Goal: Information Seeking & Learning: Learn about a topic

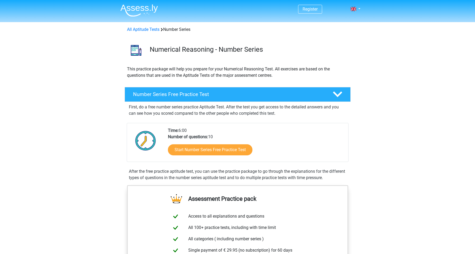
scroll to position [73, 0]
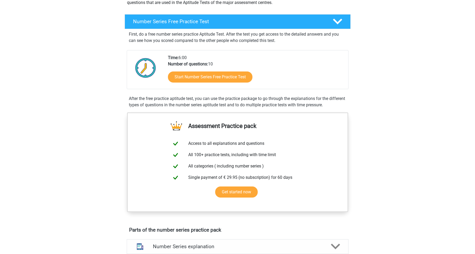
click at [337, 18] on icon at bounding box center [337, 21] width 9 height 9
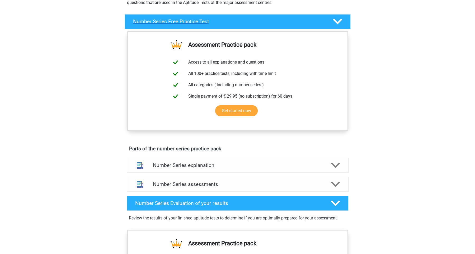
click at [332, 19] on div at bounding box center [337, 21] width 18 height 9
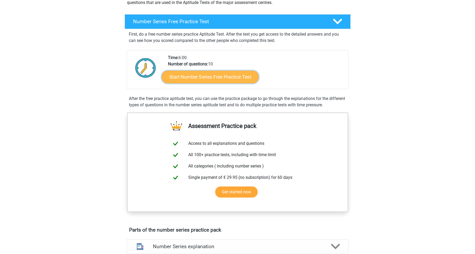
click at [203, 76] on link "Start Number Series Free Practice Test" at bounding box center [209, 76] width 97 height 13
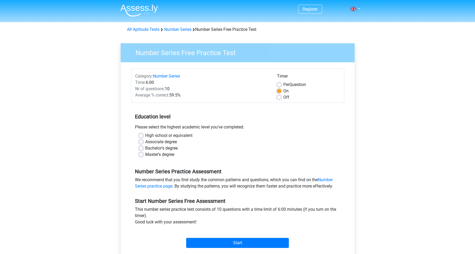
click at [145, 146] on label "Bachelor's degree" at bounding box center [161, 148] width 32 height 6
click at [141, 146] on input "Bachelor's degree" at bounding box center [141, 147] width 4 height 5
radio input "true"
click at [145, 142] on label "Associate degree" at bounding box center [161, 142] width 32 height 6
click at [142, 142] on input "Associate degree" at bounding box center [141, 141] width 4 height 5
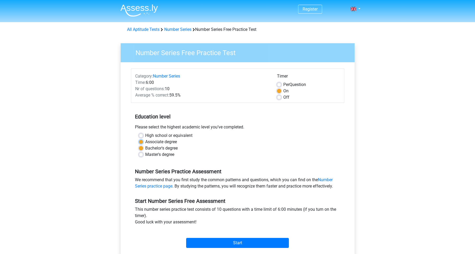
radio input "true"
click at [145, 137] on label "High school or equivalent" at bounding box center [168, 135] width 47 height 6
click at [141, 137] on input "High school or equivalent" at bounding box center [141, 134] width 4 height 5
radio input "true"
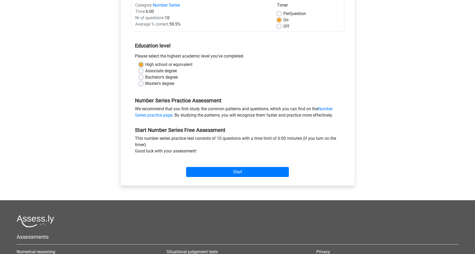
scroll to position [73, 0]
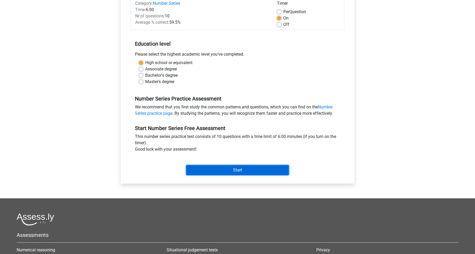
click at [197, 167] on input "Start" at bounding box center [237, 170] width 103 height 10
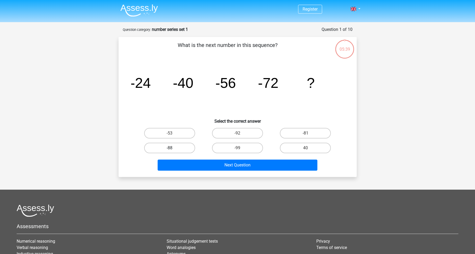
click at [171, 147] on label "-88" at bounding box center [169, 148] width 51 height 11
click at [171, 148] on input "-88" at bounding box center [170, 149] width 3 height 3
radio input "true"
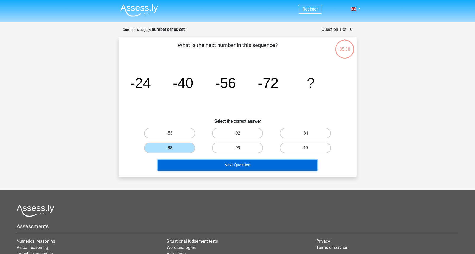
click at [203, 161] on button "Next Question" at bounding box center [237, 165] width 160 height 11
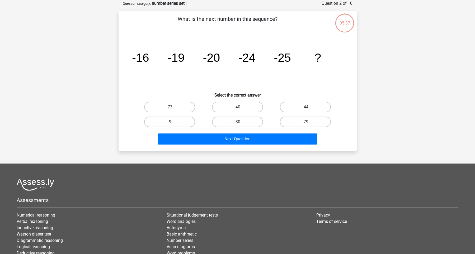
scroll to position [26, 0]
click at [227, 121] on label "-30" at bounding box center [237, 121] width 51 height 11
click at [237, 122] on input "-30" at bounding box center [238, 123] width 3 height 3
radio input "true"
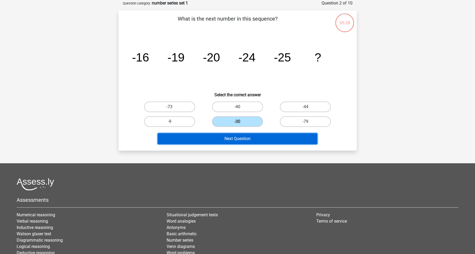
click at [223, 138] on button "Next Question" at bounding box center [237, 138] width 160 height 11
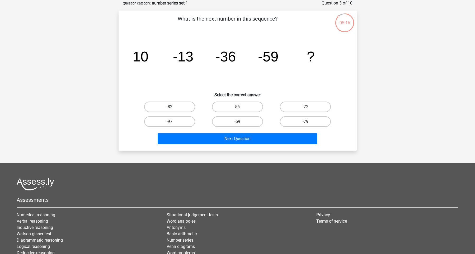
click at [175, 106] on label "-82" at bounding box center [169, 107] width 51 height 11
click at [173, 107] on input "-82" at bounding box center [170, 108] width 3 height 3
radio input "true"
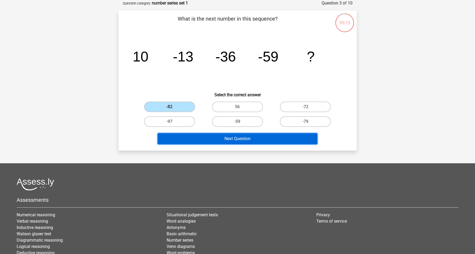
click at [204, 138] on button "Next Question" at bounding box center [237, 138] width 160 height 11
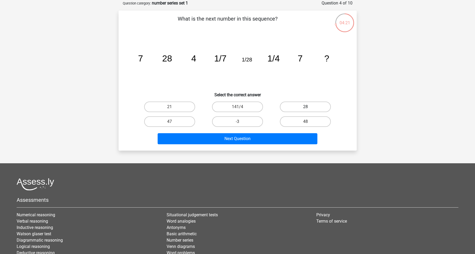
click at [317, 105] on label "28" at bounding box center [305, 107] width 51 height 11
click at [309, 107] on input "28" at bounding box center [306, 108] width 3 height 3
radio input "true"
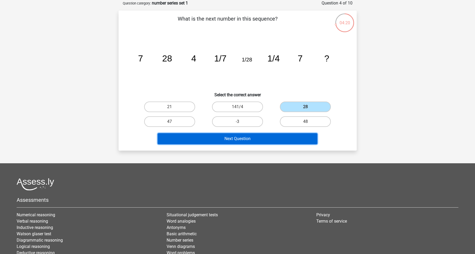
click at [255, 138] on button "Next Question" at bounding box center [237, 138] width 160 height 11
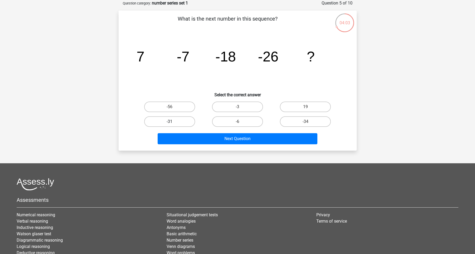
click at [178, 121] on label "-31" at bounding box center [169, 121] width 51 height 11
click at [173, 122] on input "-31" at bounding box center [170, 123] width 3 height 3
radio input "true"
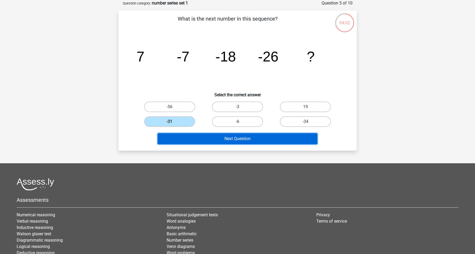
click at [211, 142] on button "Next Question" at bounding box center [237, 138] width 160 height 11
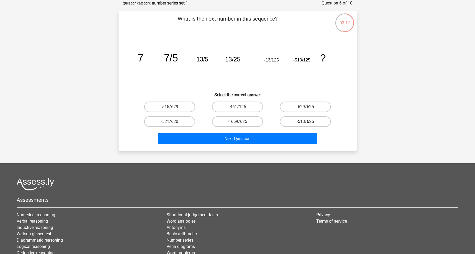
click at [291, 120] on label "-513/625" at bounding box center [305, 121] width 51 height 11
click at [305, 122] on input "-513/625" at bounding box center [306, 123] width 3 height 3
radio input "true"
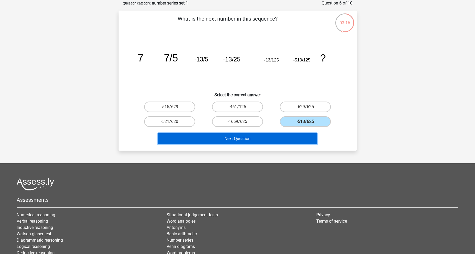
click at [252, 140] on button "Next Question" at bounding box center [237, 138] width 160 height 11
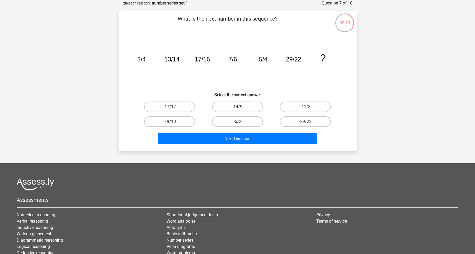
click at [184, 104] on label "-17/12" at bounding box center [169, 107] width 51 height 11
click at [173, 107] on input "-17/12" at bounding box center [170, 108] width 3 height 3
radio input "true"
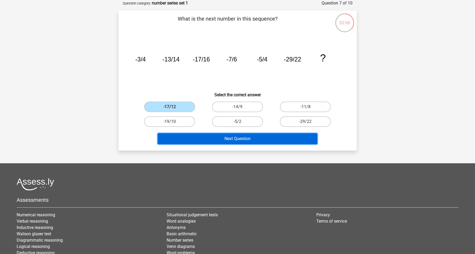
click at [255, 137] on button "Next Question" at bounding box center [237, 138] width 160 height 11
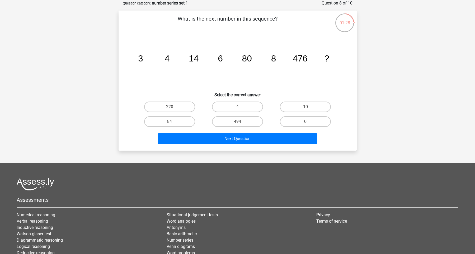
click at [308, 108] on input "10" at bounding box center [306, 108] width 3 height 3
radio input "true"
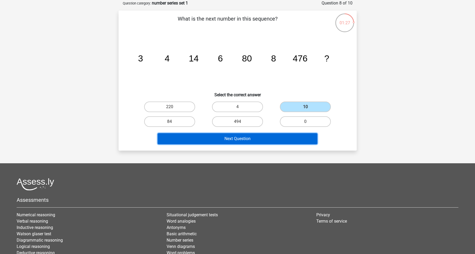
click at [252, 138] on button "Next Question" at bounding box center [237, 138] width 160 height 11
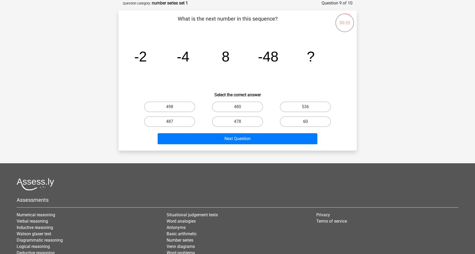
click at [295, 123] on label "60" at bounding box center [305, 121] width 51 height 11
click at [305, 123] on input "60" at bounding box center [306, 123] width 3 height 3
radio input "true"
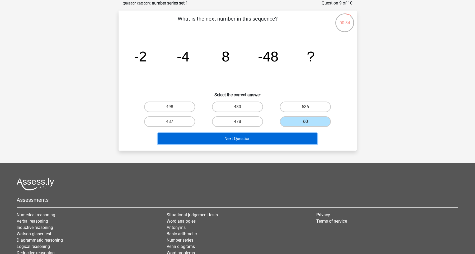
click at [246, 140] on button "Next Question" at bounding box center [237, 138] width 160 height 11
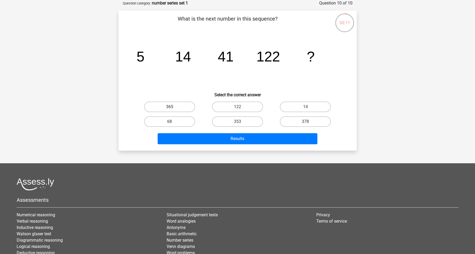
click at [184, 108] on label "365" at bounding box center [169, 107] width 51 height 11
click at [173, 108] on input "365" at bounding box center [170, 108] width 3 height 3
radio input "true"
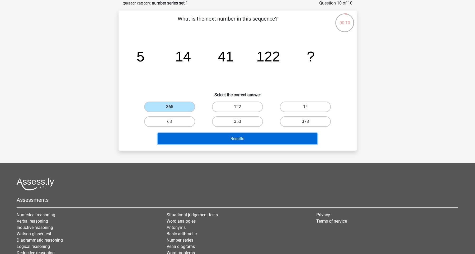
click at [229, 135] on button "Results" at bounding box center [237, 138] width 160 height 11
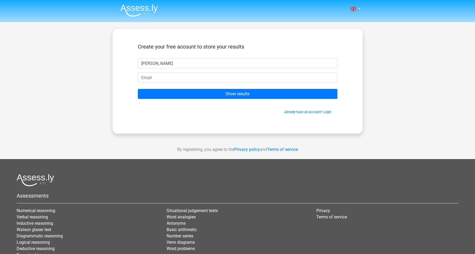
type input "jeevan prasad"
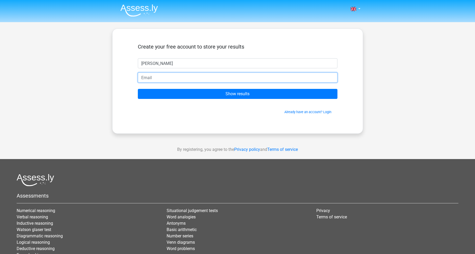
click at [228, 78] on input "email" at bounding box center [237, 78] width 199 height 10
type input "jeevanprasad771@gmail.com"
click at [138, 89] on input "Show results" at bounding box center [237, 94] width 199 height 10
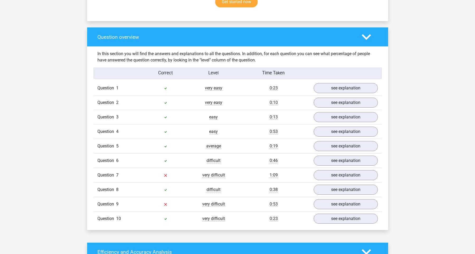
scroll to position [364, 0]
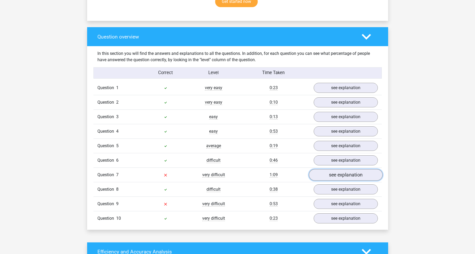
click at [324, 175] on link "see explanation" at bounding box center [345, 175] width 74 height 12
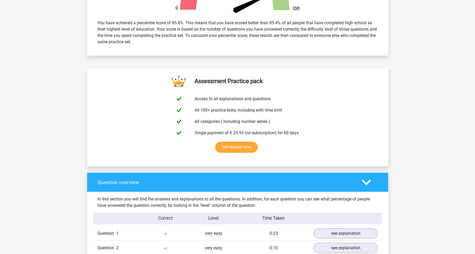
scroll to position [0, 0]
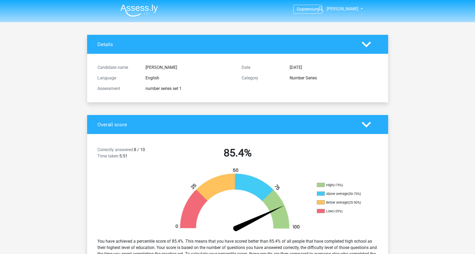
click at [360, 46] on div at bounding box center [369, 44] width 24 height 9
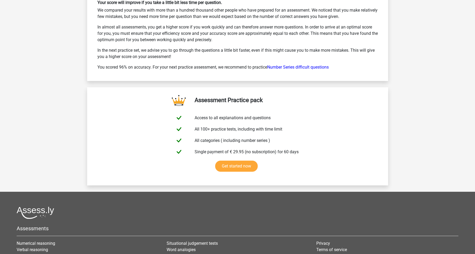
scroll to position [1066, 0]
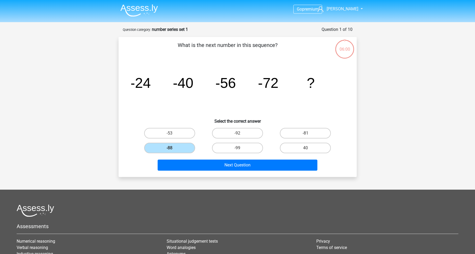
scroll to position [26, 0]
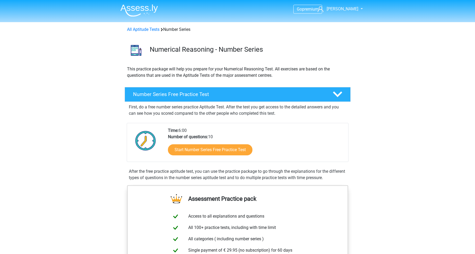
scroll to position [73, 0]
